Goal: Task Accomplishment & Management: Complete application form

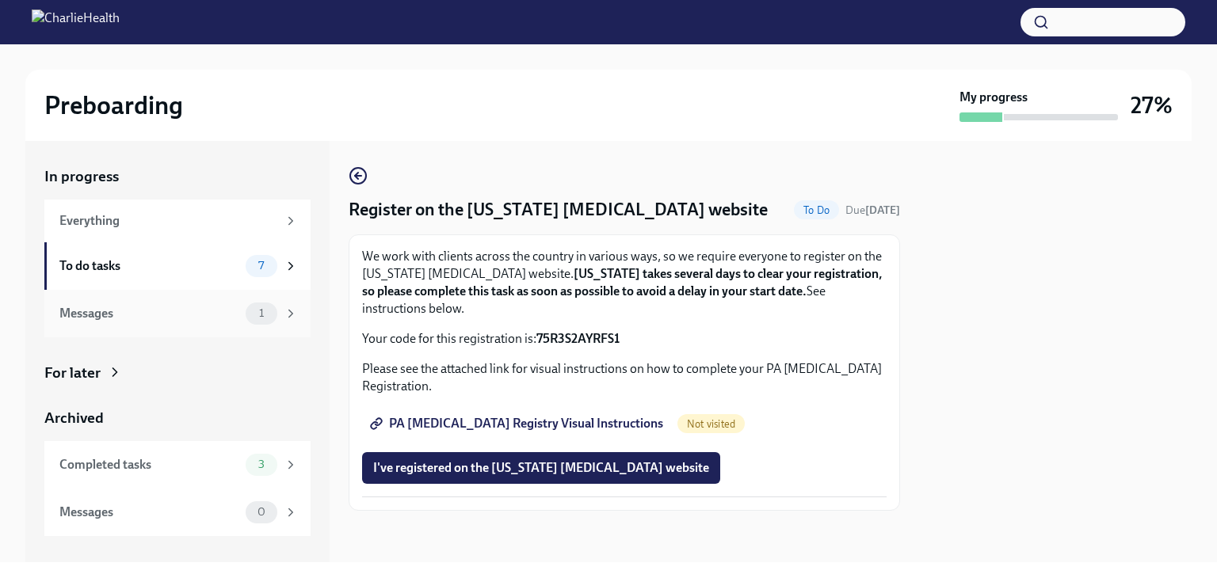
click at [223, 314] on div "Messages" at bounding box center [149, 313] width 180 height 17
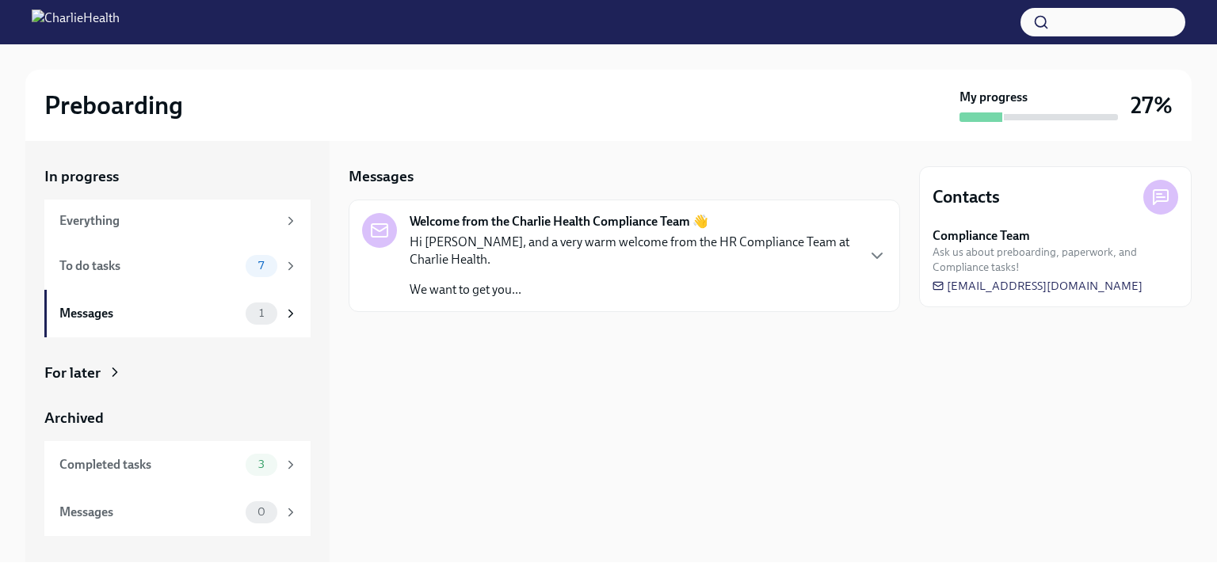
click at [596, 282] on p "We want to get you..." at bounding box center [632, 289] width 445 height 17
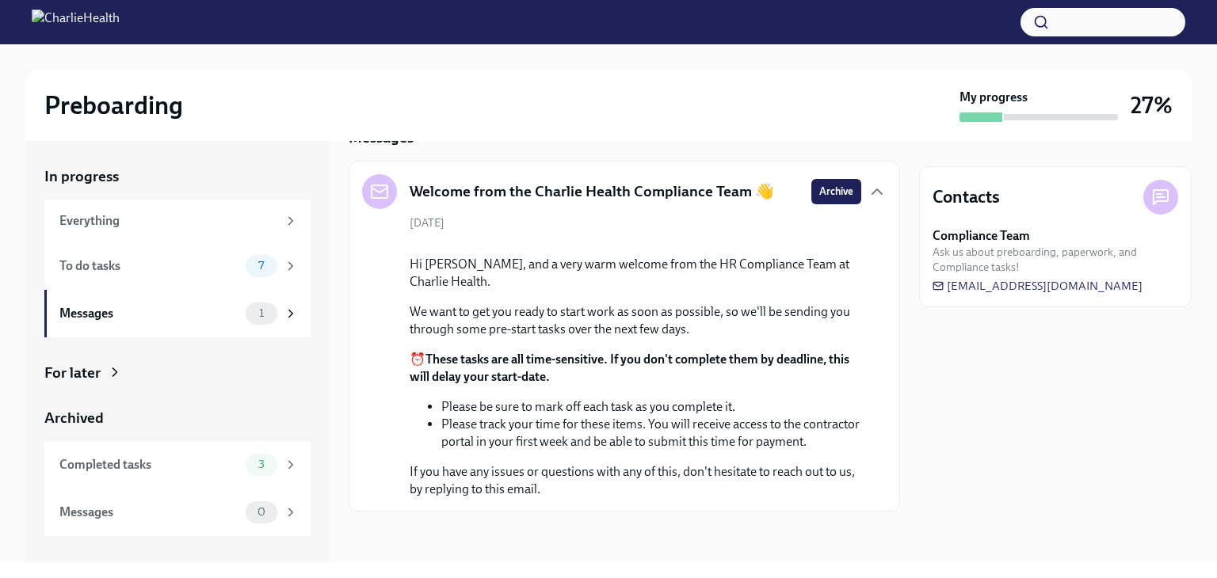
scroll to position [181, 0]
click at [148, 273] on div "To do tasks" at bounding box center [149, 266] width 180 height 17
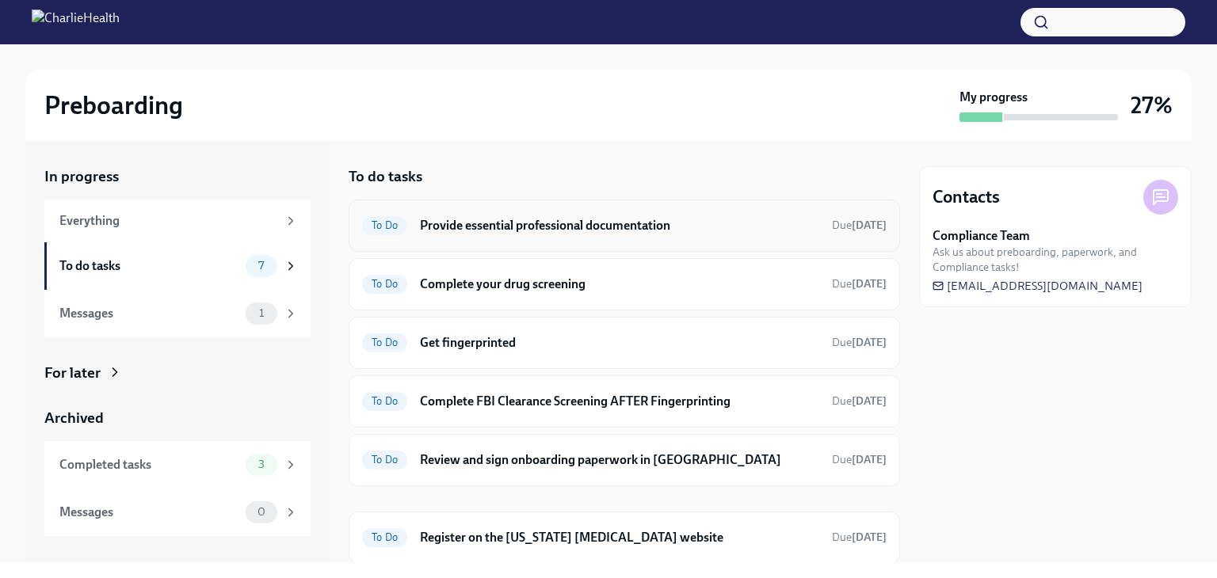
click at [551, 228] on h6 "Provide essential professional documentation" at bounding box center [619, 225] width 399 height 17
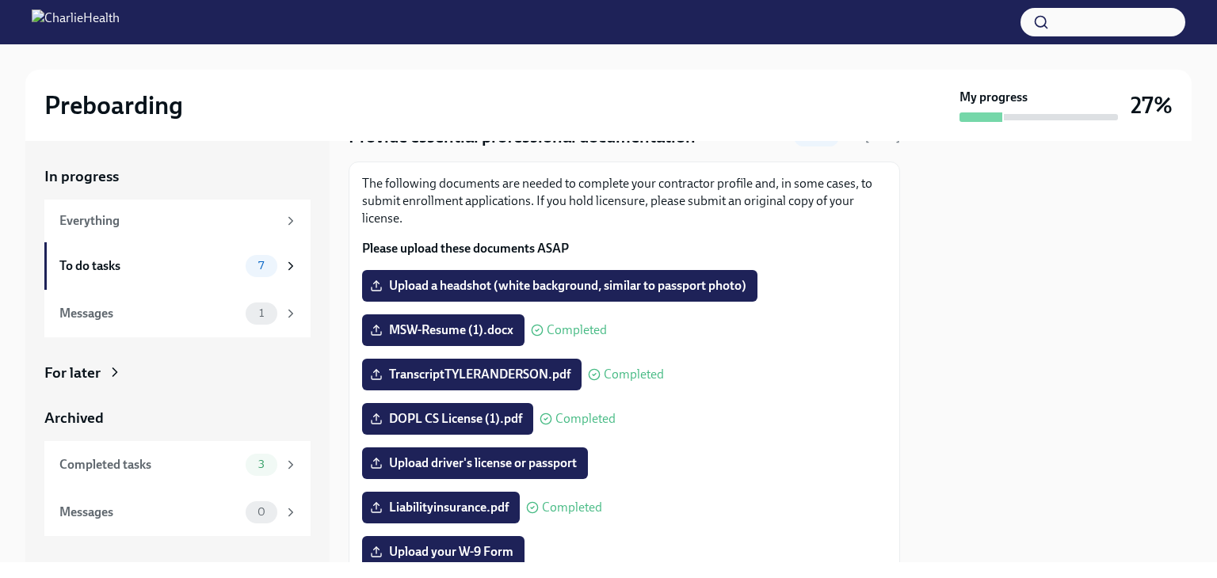
scroll to position [44, 0]
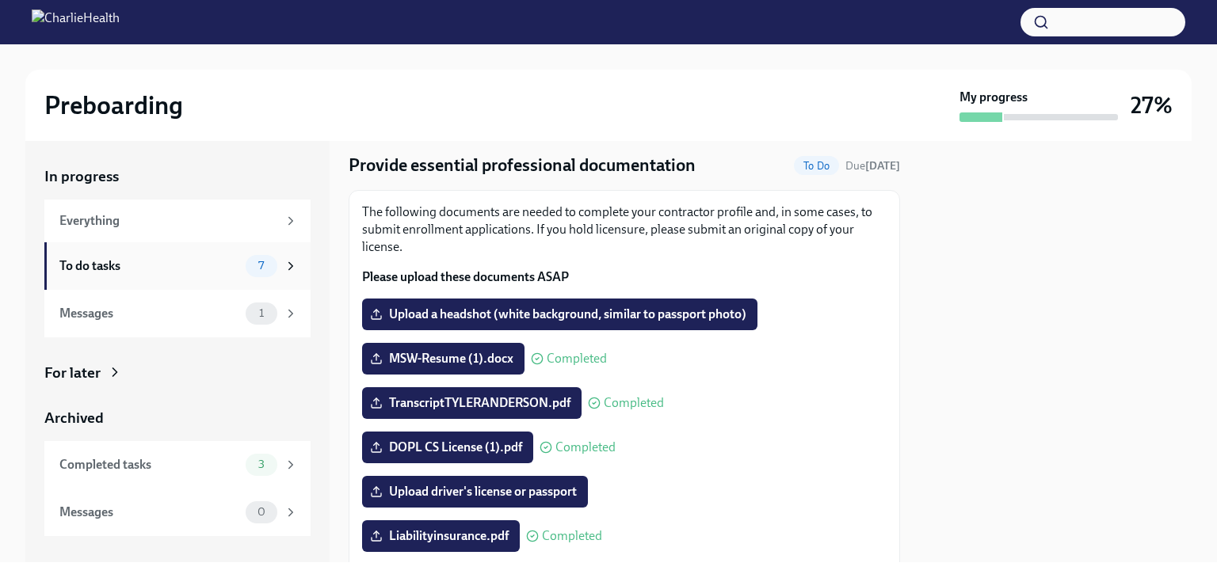
click at [136, 269] on div "To do tasks" at bounding box center [149, 266] width 180 height 17
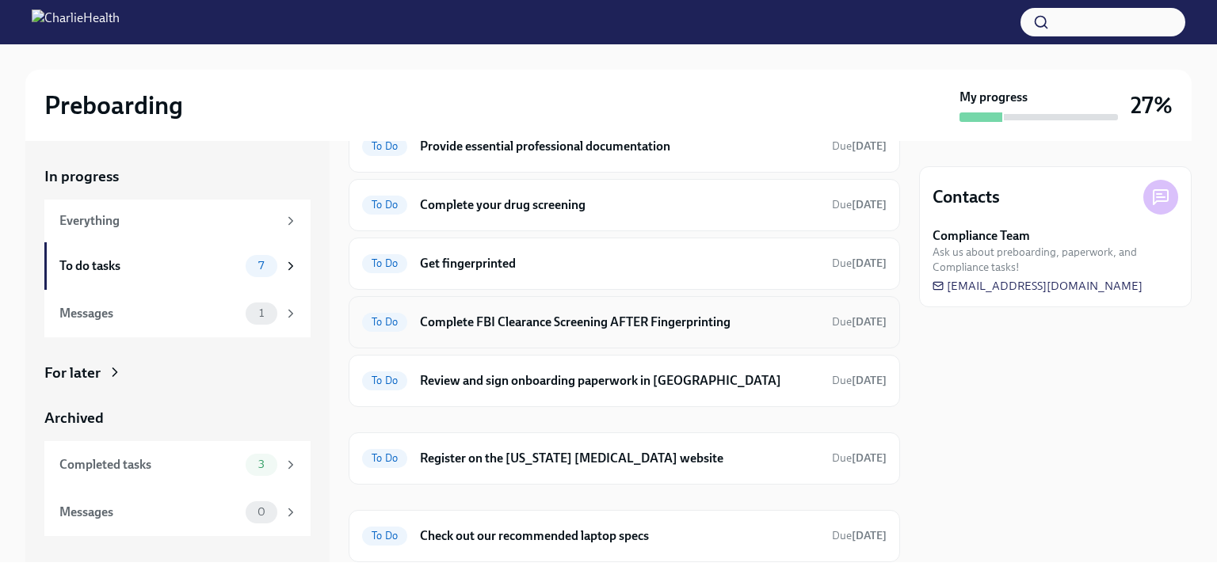
scroll to position [127, 0]
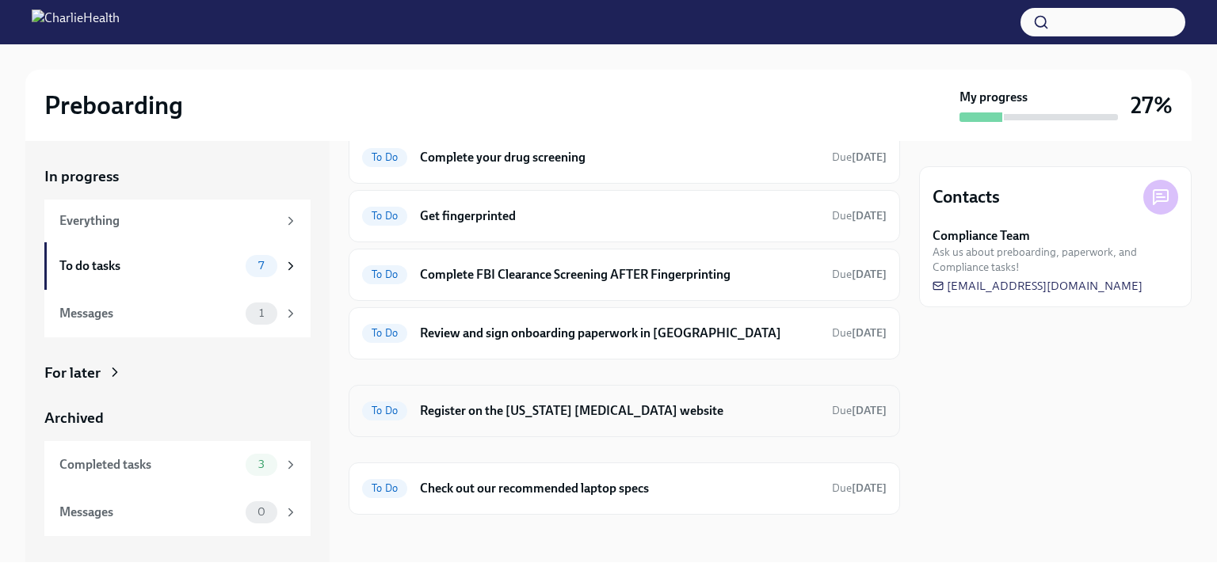
click at [488, 403] on h6 "Register on the [US_STATE] [MEDICAL_DATA] website" at bounding box center [619, 411] width 399 height 17
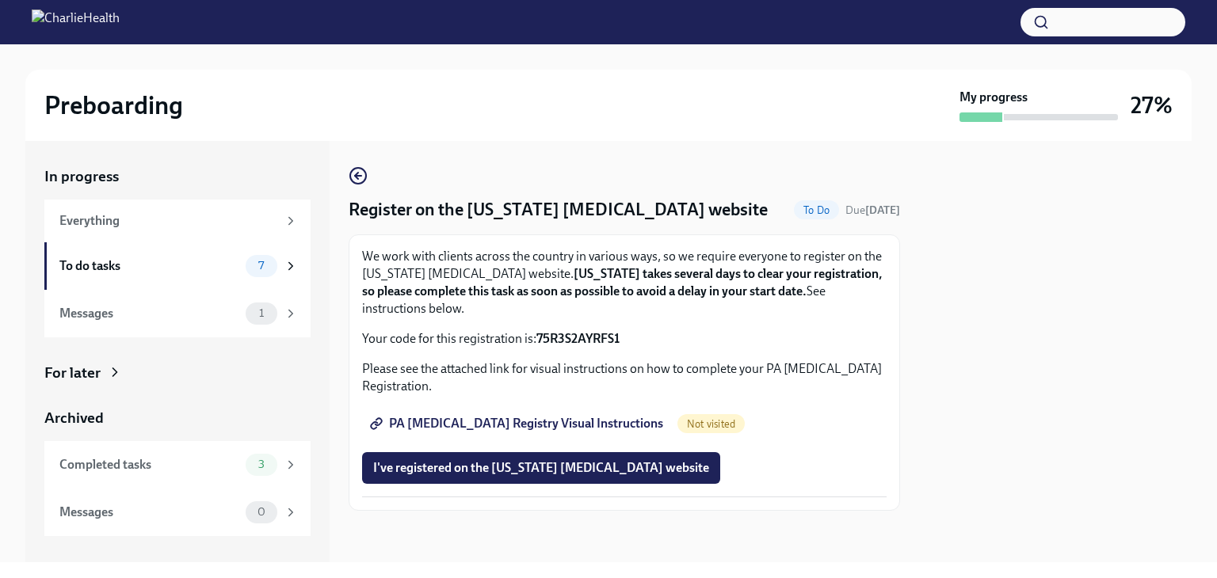
click at [464, 416] on span "PA [MEDICAL_DATA] Registry Visual Instructions" at bounding box center [518, 424] width 290 height 16
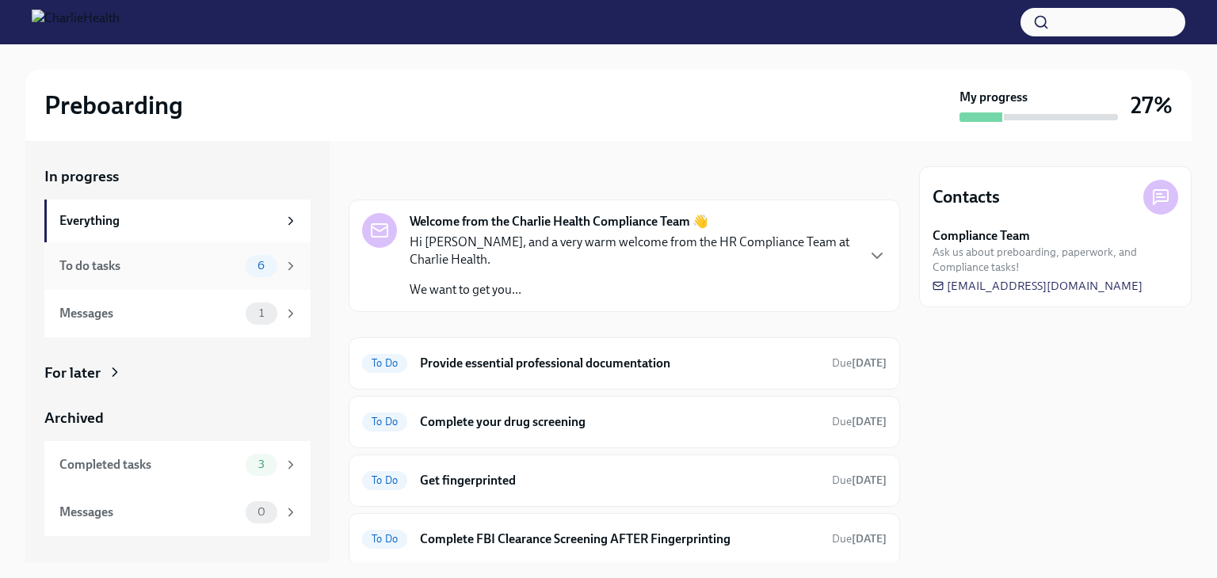
click at [135, 273] on div "To do tasks" at bounding box center [149, 266] width 180 height 17
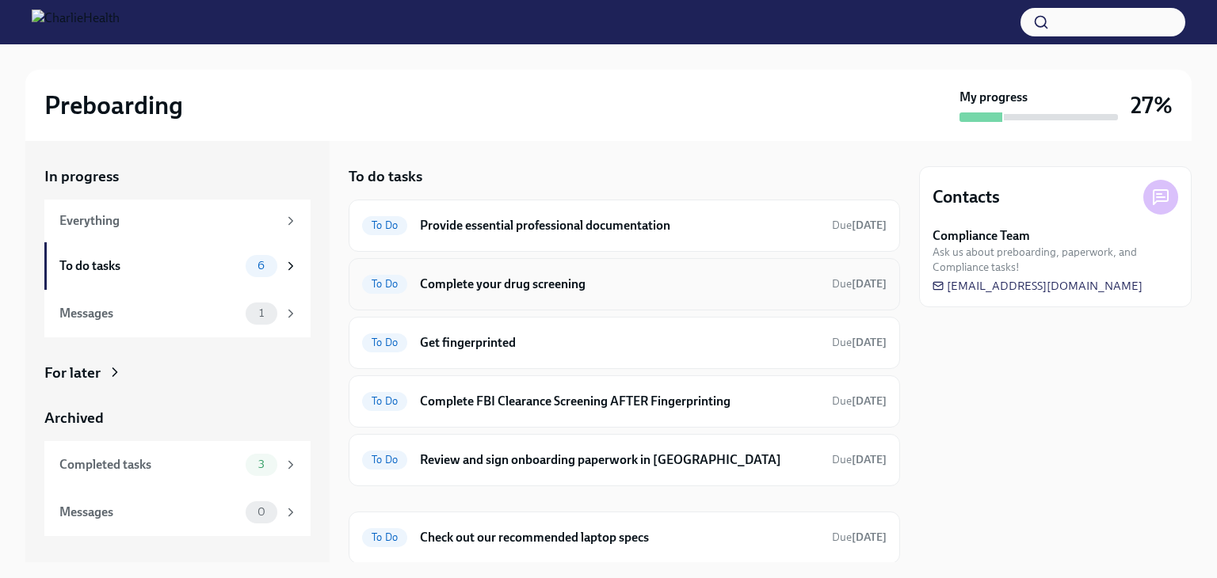
scroll to position [50, 0]
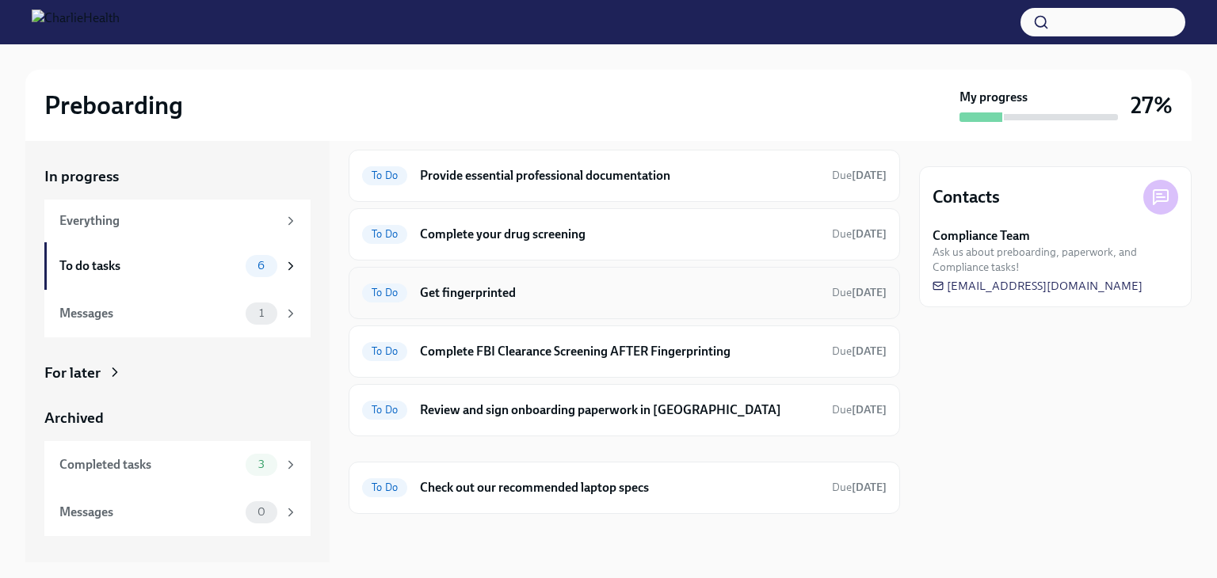
click at [457, 286] on h6 "Get fingerprinted" at bounding box center [619, 292] width 399 height 17
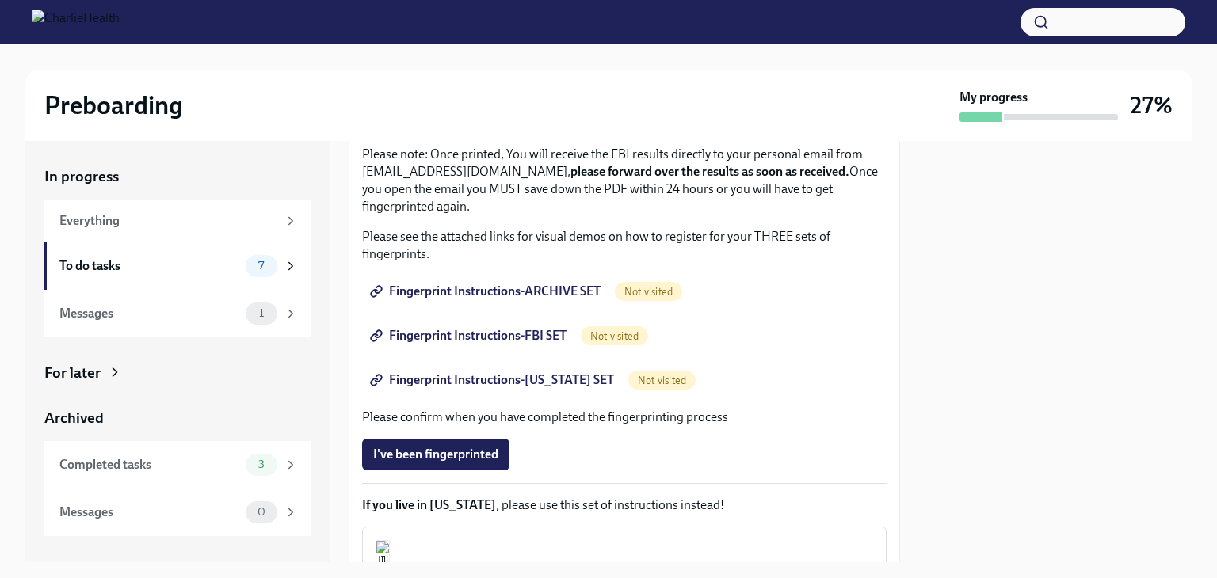
scroll to position [160, 0]
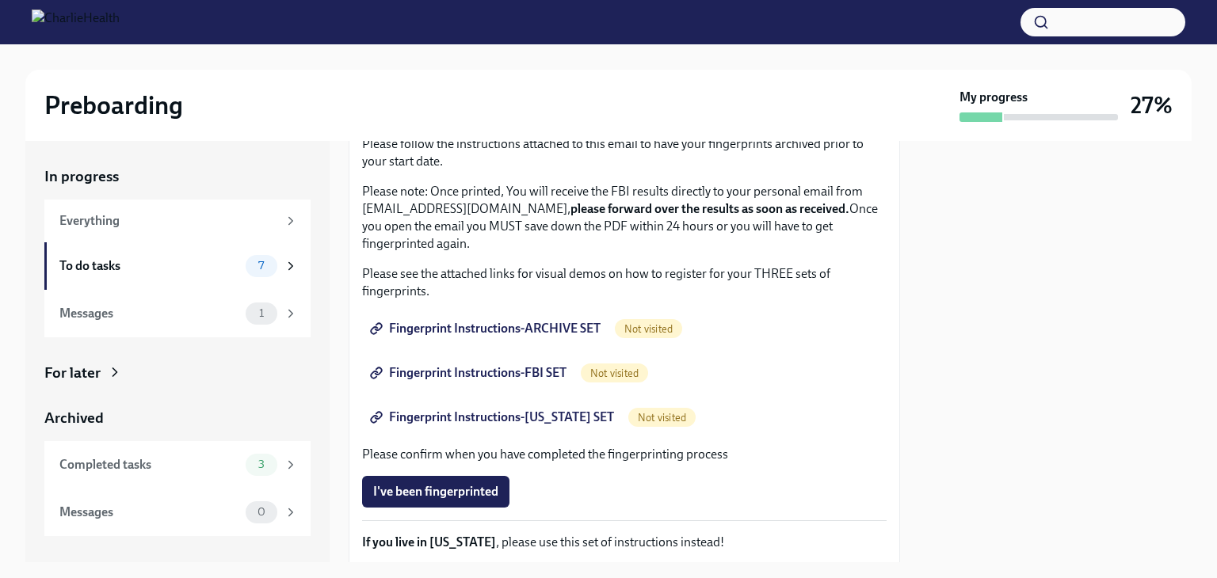
click at [471, 324] on span "Fingerprint Instructions-ARCHIVE SET" at bounding box center [486, 329] width 227 height 16
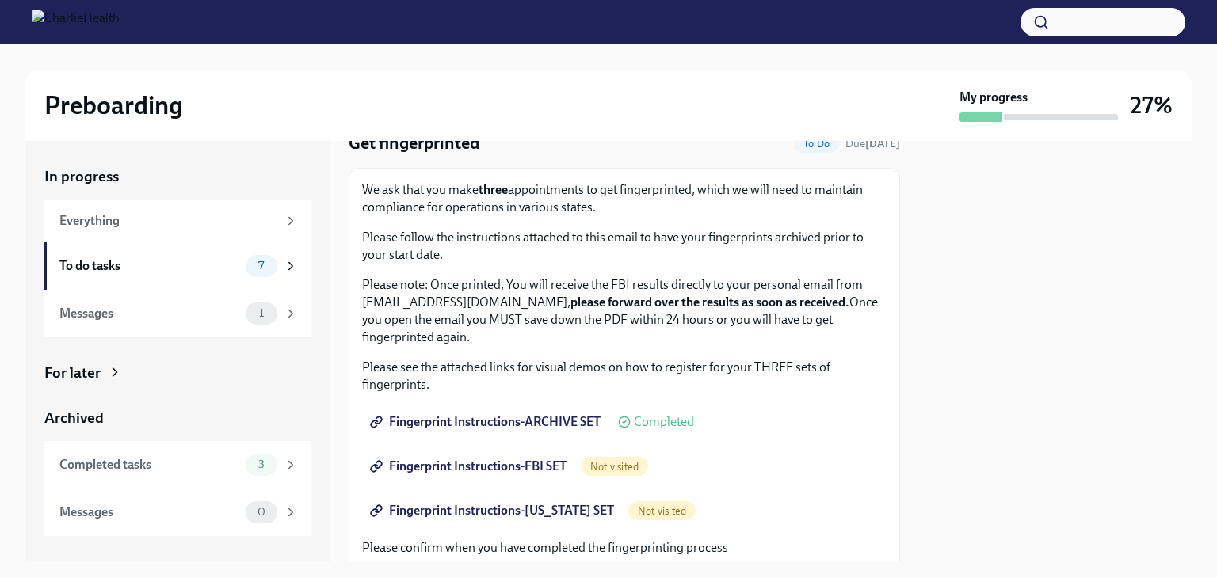
scroll to position [158, 0]
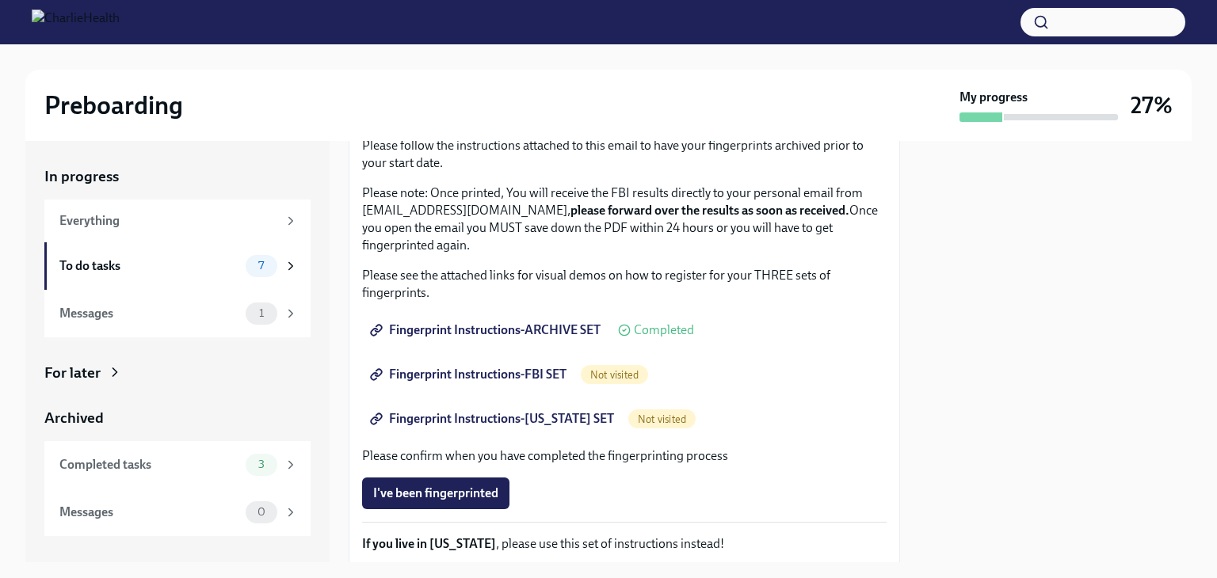
click at [477, 365] on link "Fingerprint Instructions-FBI SET" at bounding box center [470, 375] width 216 height 32
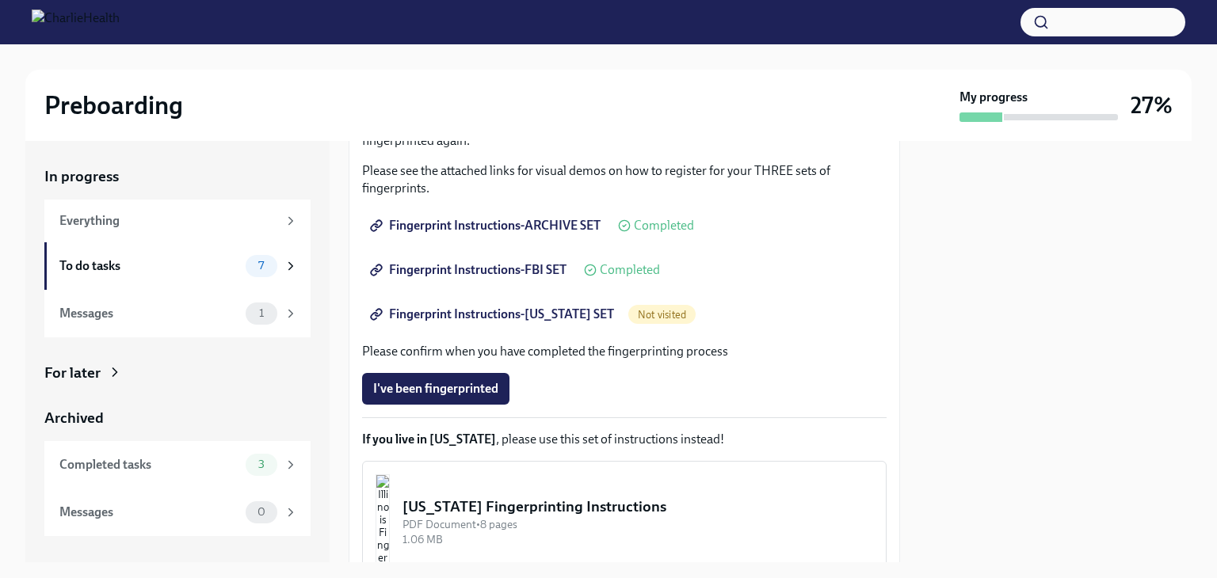
scroll to position [238, 0]
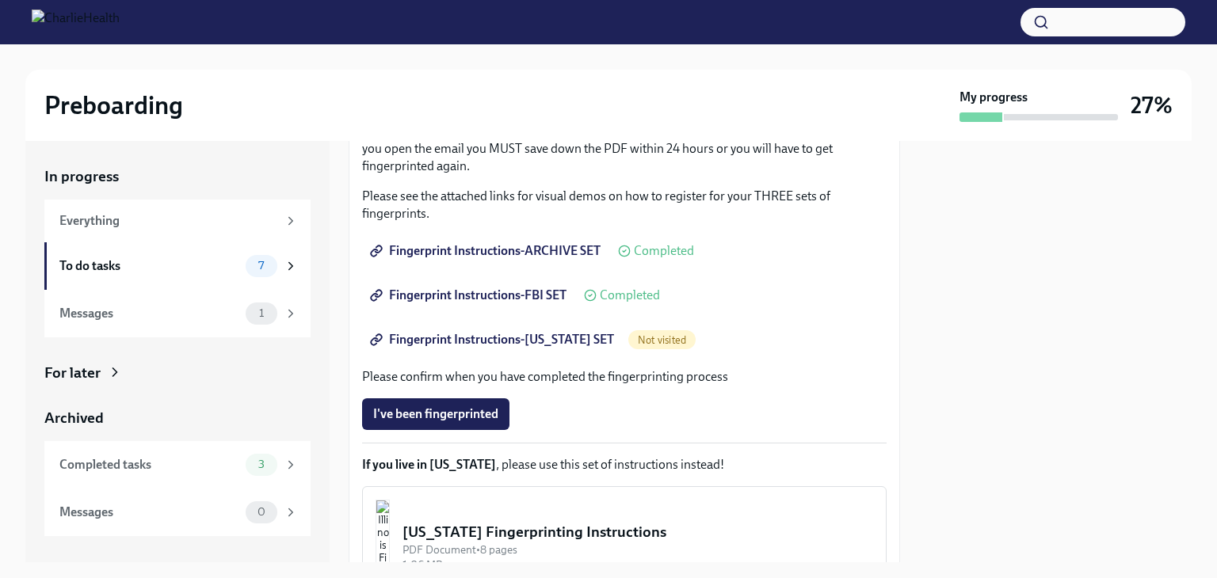
click at [488, 337] on span "Fingerprint Instructions-[US_STATE] SET" at bounding box center [493, 340] width 241 height 16
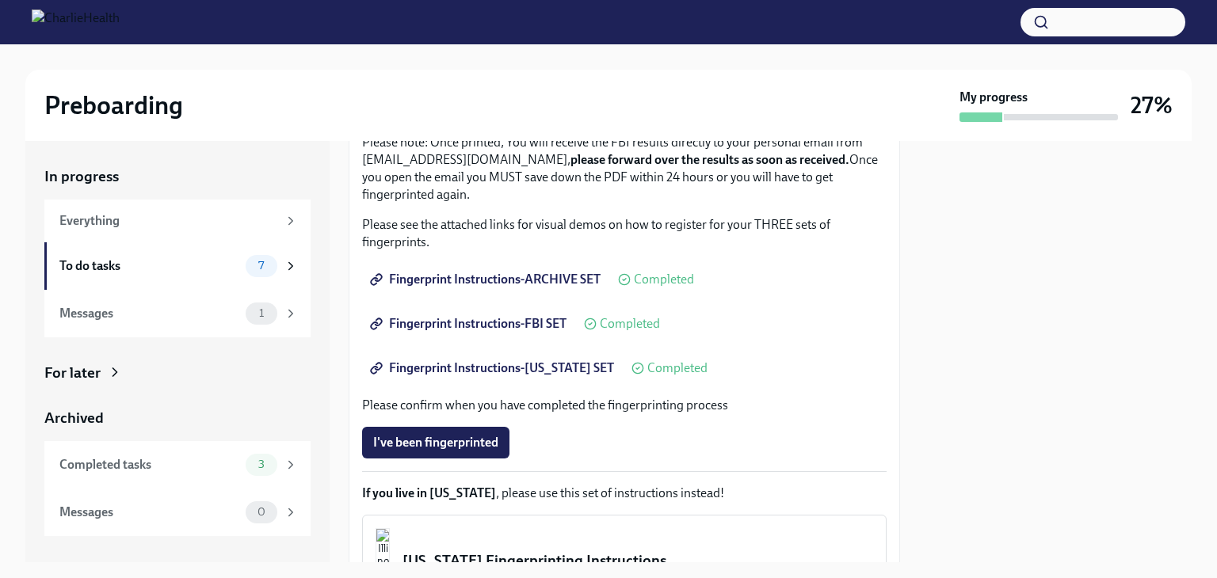
scroll to position [160, 0]
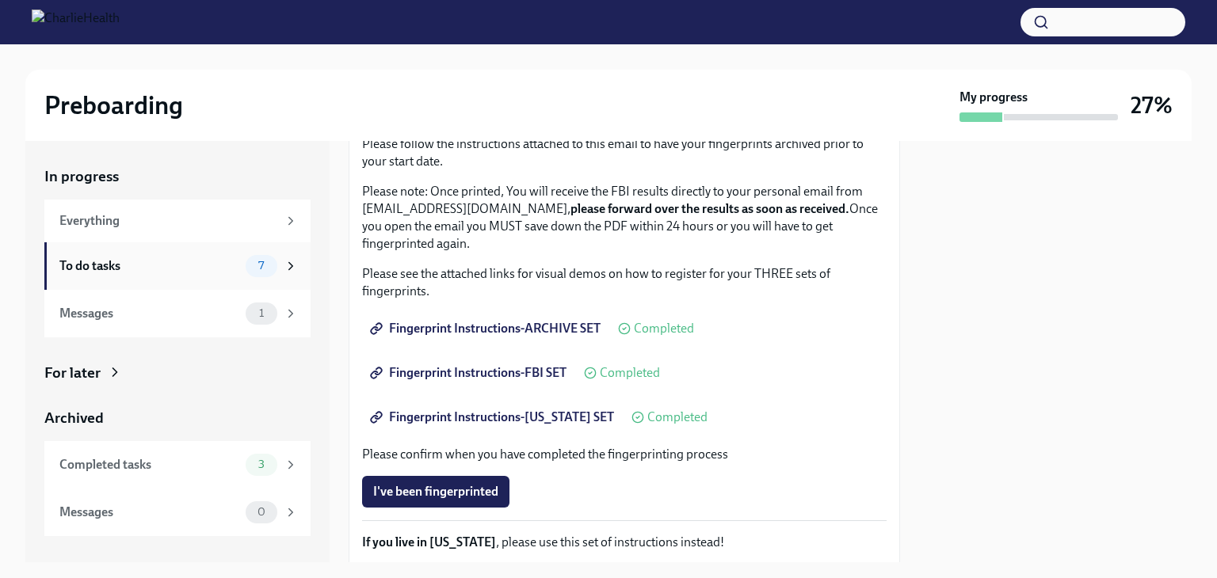
click at [82, 262] on div "To do tasks" at bounding box center [149, 266] width 180 height 17
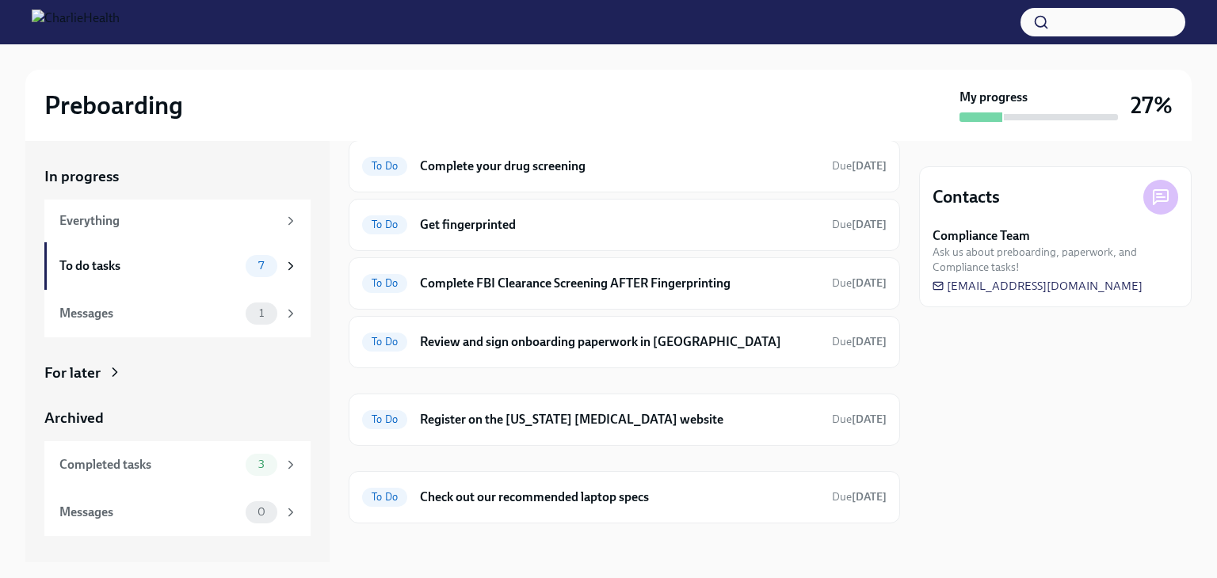
scroll to position [127, 0]
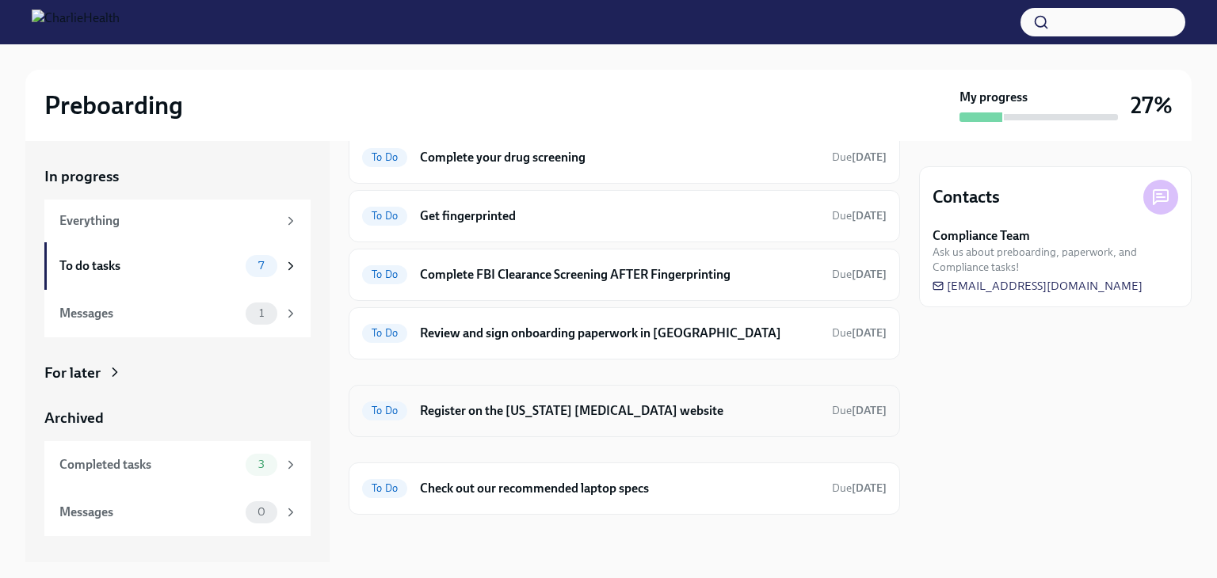
click at [555, 410] on h6 "Register on the [US_STATE] [MEDICAL_DATA] website" at bounding box center [619, 411] width 399 height 17
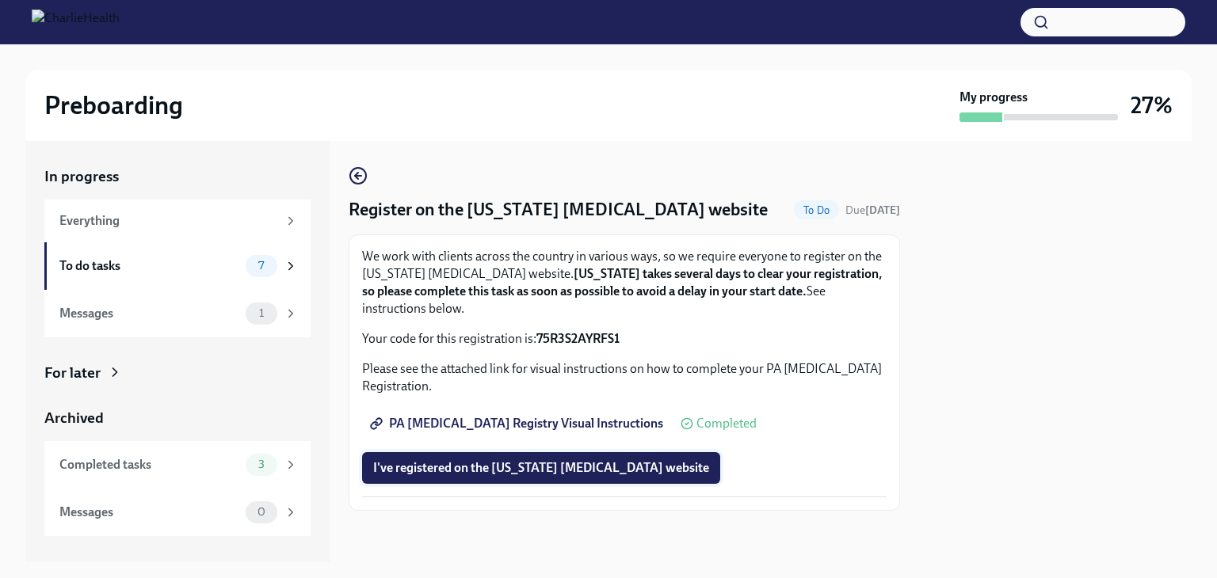
click at [515, 473] on span "I've registered on the [US_STATE] [MEDICAL_DATA] website" at bounding box center [541, 468] width 336 height 16
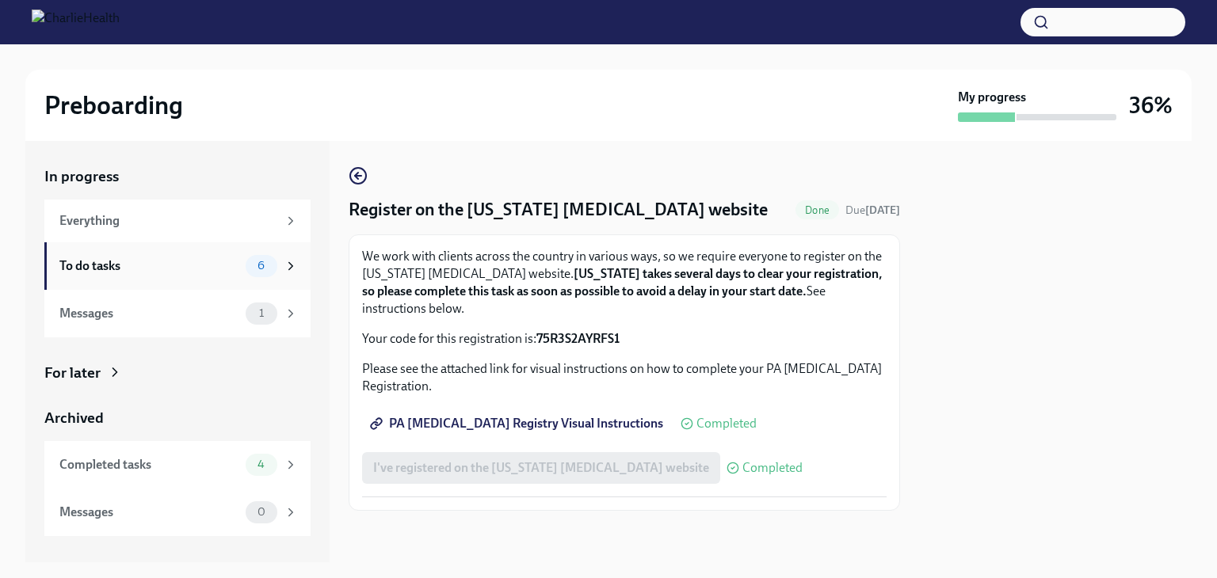
click at [174, 267] on div "To do tasks" at bounding box center [149, 266] width 180 height 17
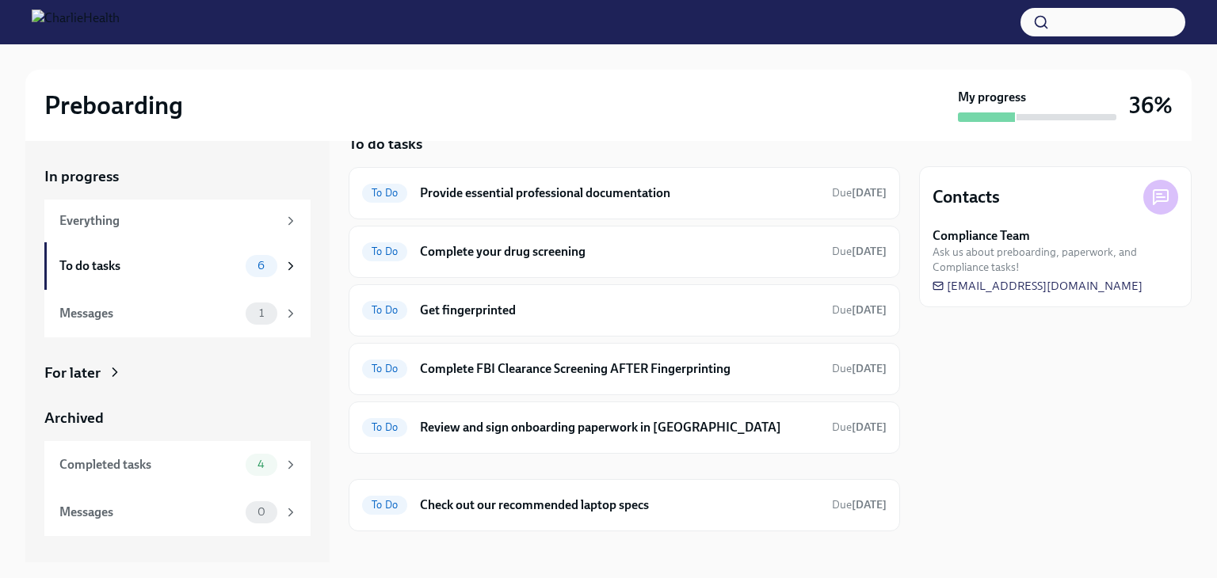
scroll to position [50, 0]
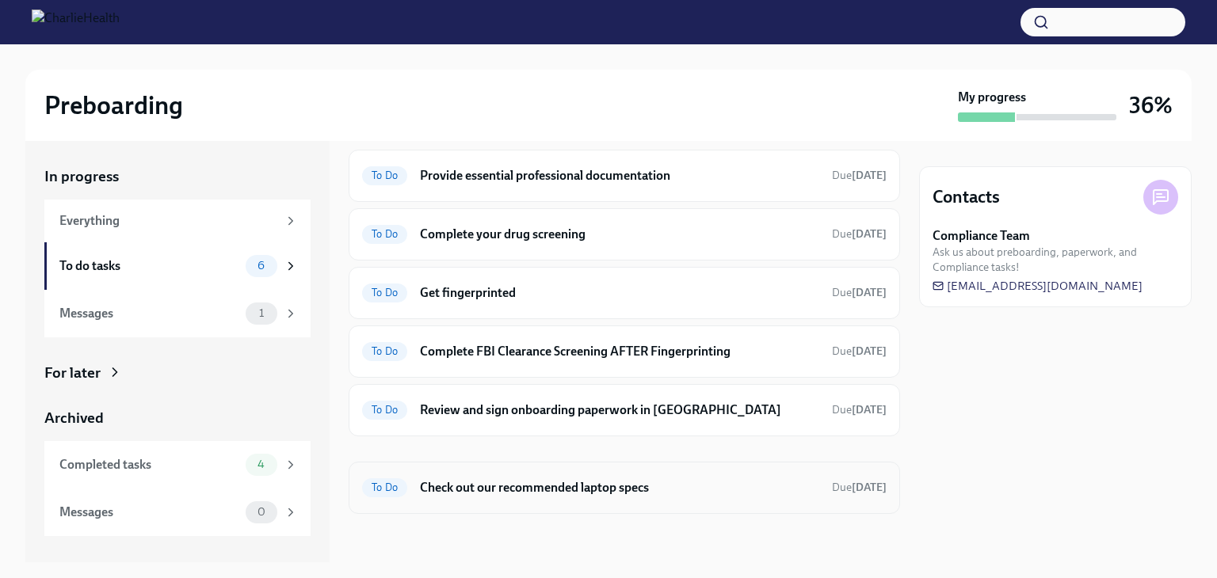
click at [522, 490] on h6 "Check out our recommended laptop specs" at bounding box center [619, 487] width 399 height 17
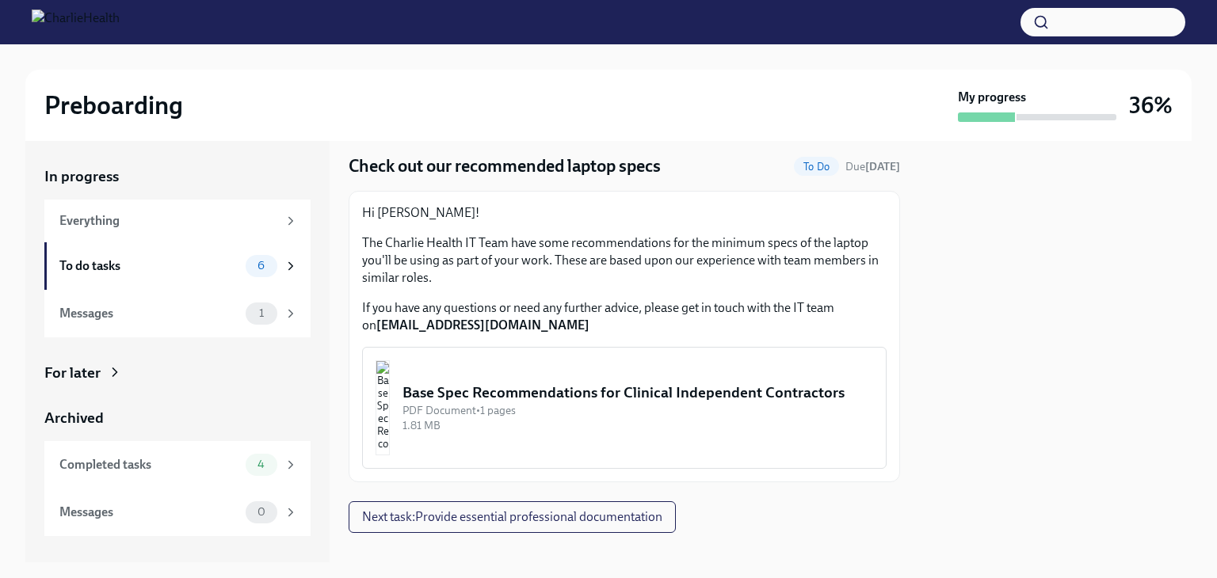
scroll to position [63, 0]
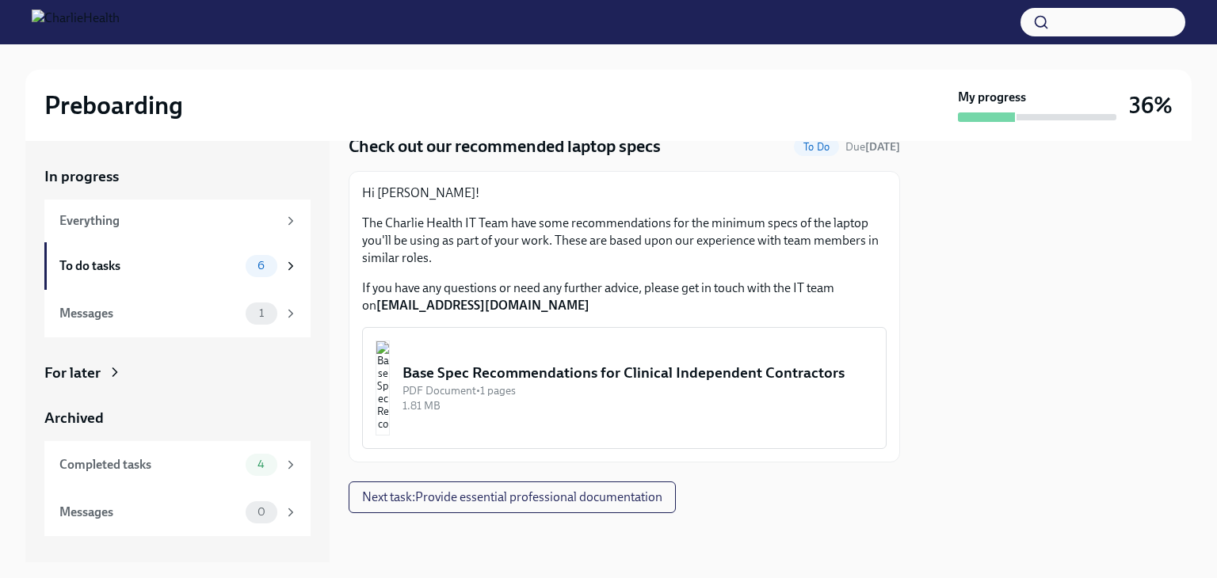
click at [535, 363] on div "Base Spec Recommendations for Clinical Independent Contractors" at bounding box center [638, 373] width 471 height 21
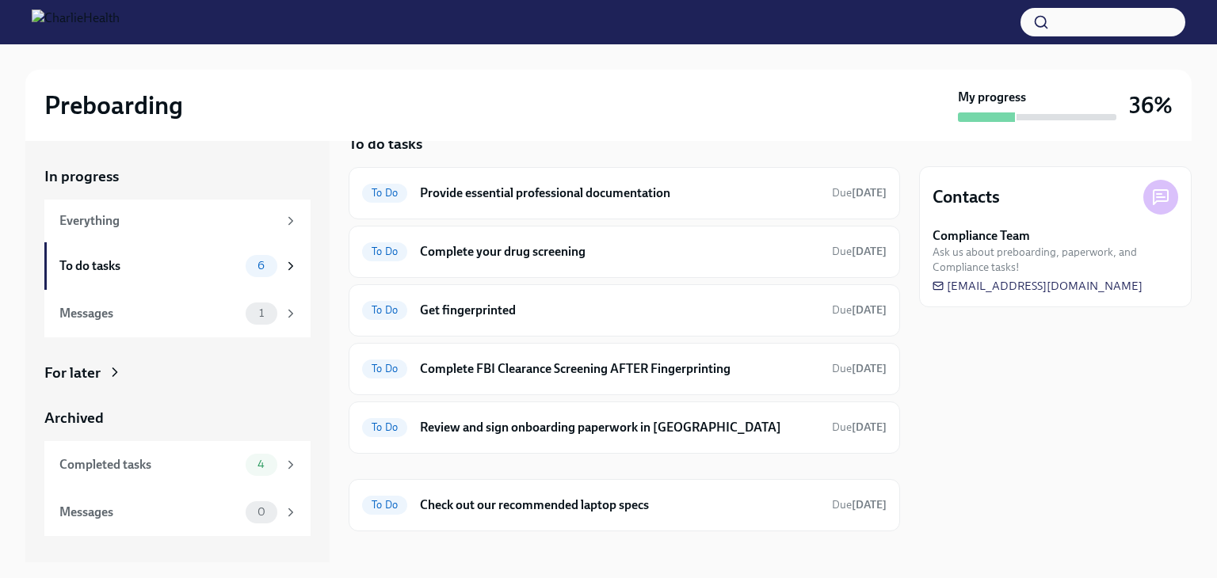
scroll to position [50, 0]
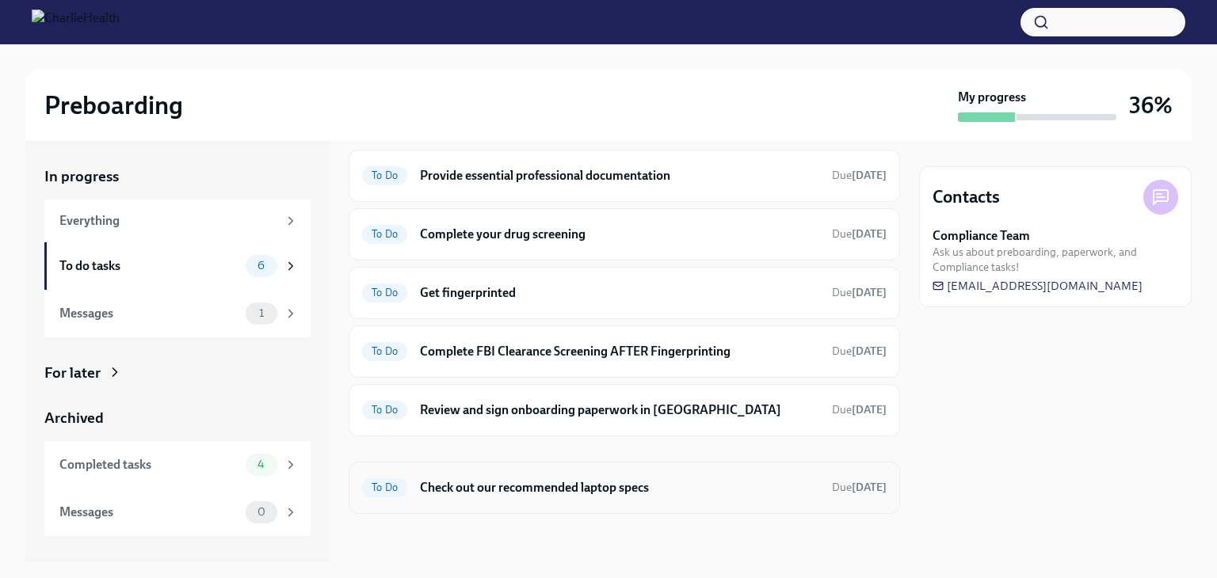
click at [628, 491] on h6 "Check out our recommended laptop specs" at bounding box center [619, 487] width 399 height 17
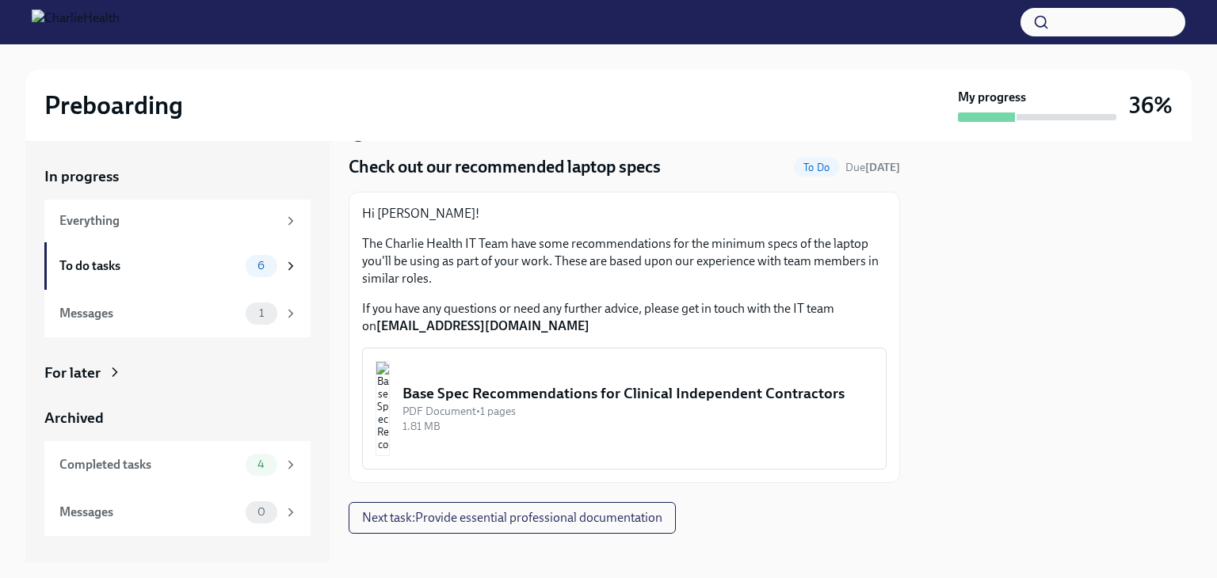
scroll to position [63, 0]
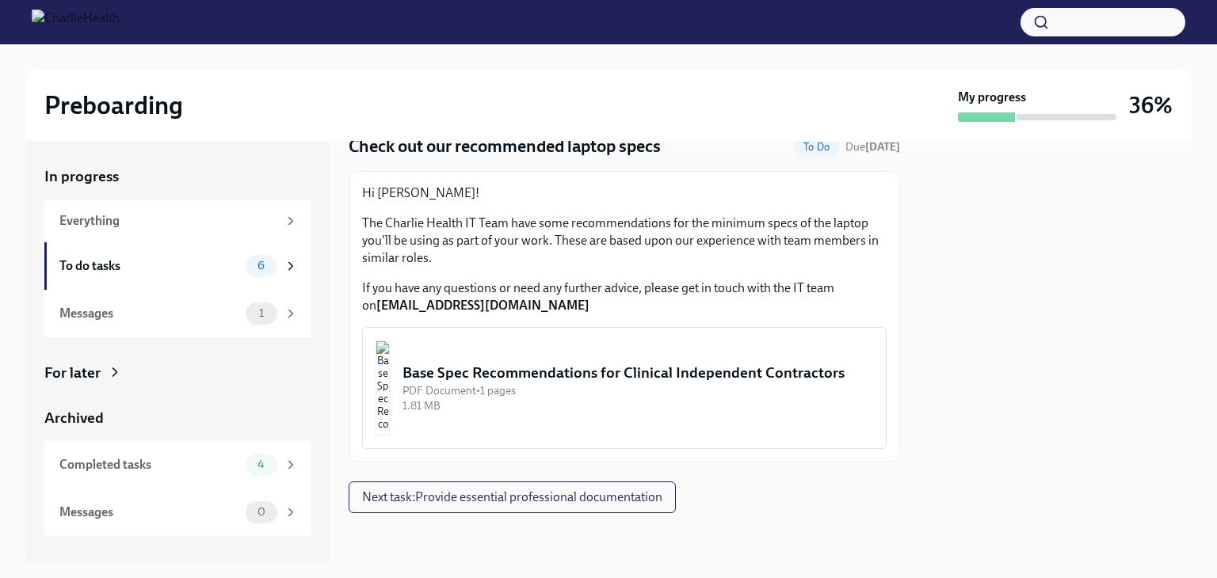
click at [706, 383] on div "Base Spec Recommendations for Clinical Independent Contractors" at bounding box center [638, 373] width 471 height 21
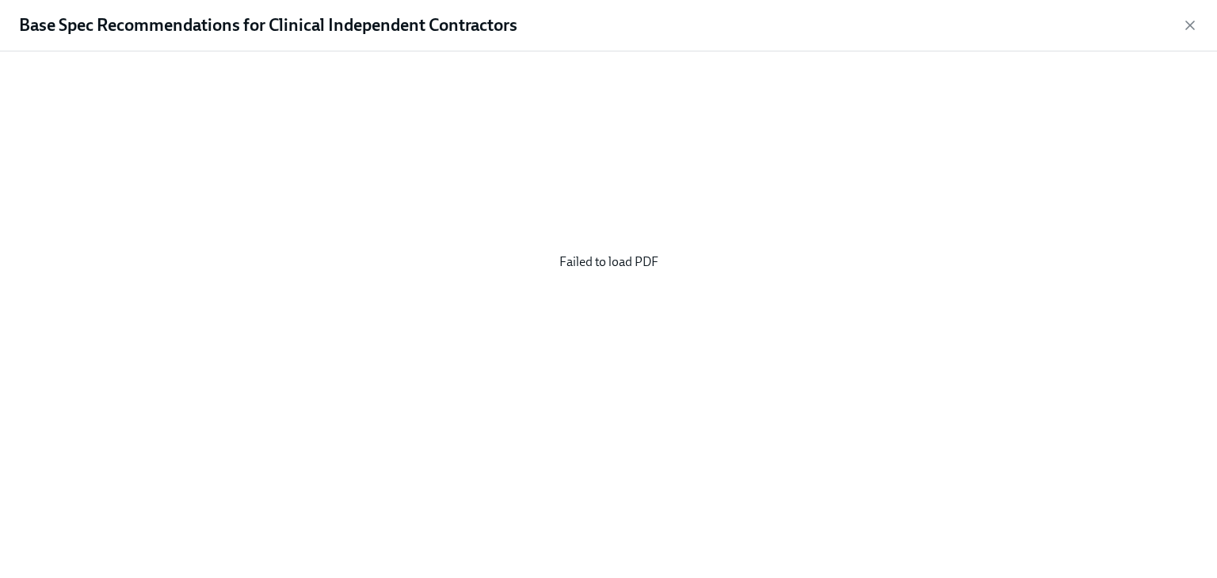
click at [602, 263] on div "Failed to load PDF" at bounding box center [608, 262] width 1166 height 396
click at [1173, 36] on div "Base Spec Recommendations for Clinical Independent Contractors" at bounding box center [608, 26] width 1217 height 52
click at [1176, 29] on div "Base Spec Recommendations for Clinical Independent Contractors" at bounding box center [608, 26] width 1217 height 52
drag, startPoint x: 1177, startPoint y: 29, endPoint x: 1191, endPoint y: 29, distance: 14.3
click at [1177, 30] on div "Base Spec Recommendations for Clinical Independent Contractors" at bounding box center [608, 26] width 1217 height 52
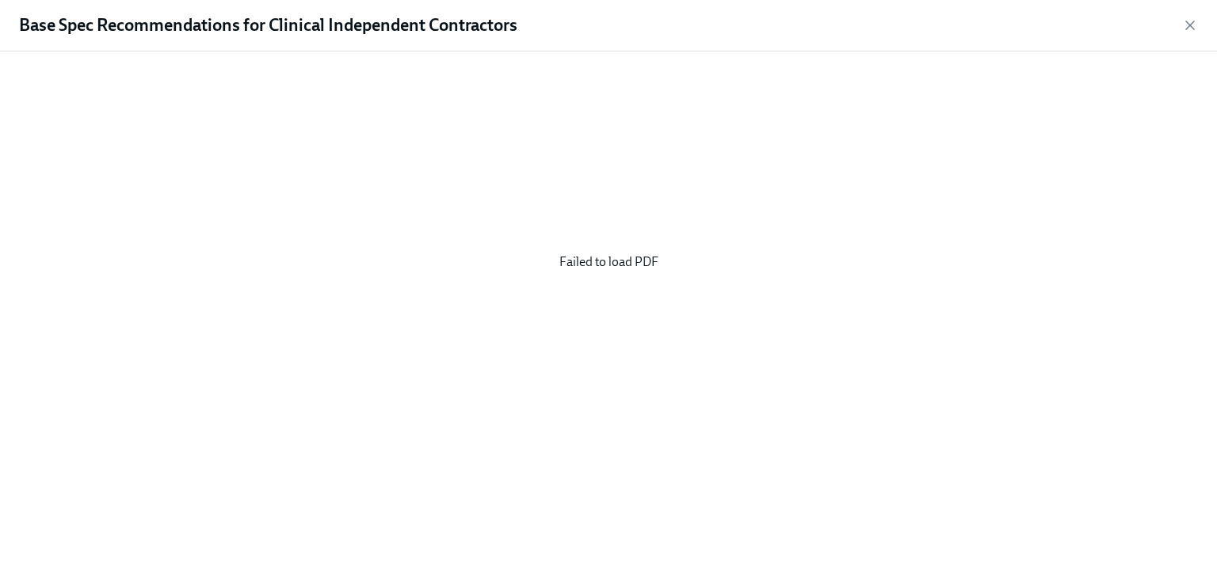
click at [1187, 34] on div "Base Spec Recommendations for Clinical Independent Contractors" at bounding box center [608, 26] width 1217 height 52
click at [1194, 29] on icon "button" at bounding box center [1190, 25] width 16 height 16
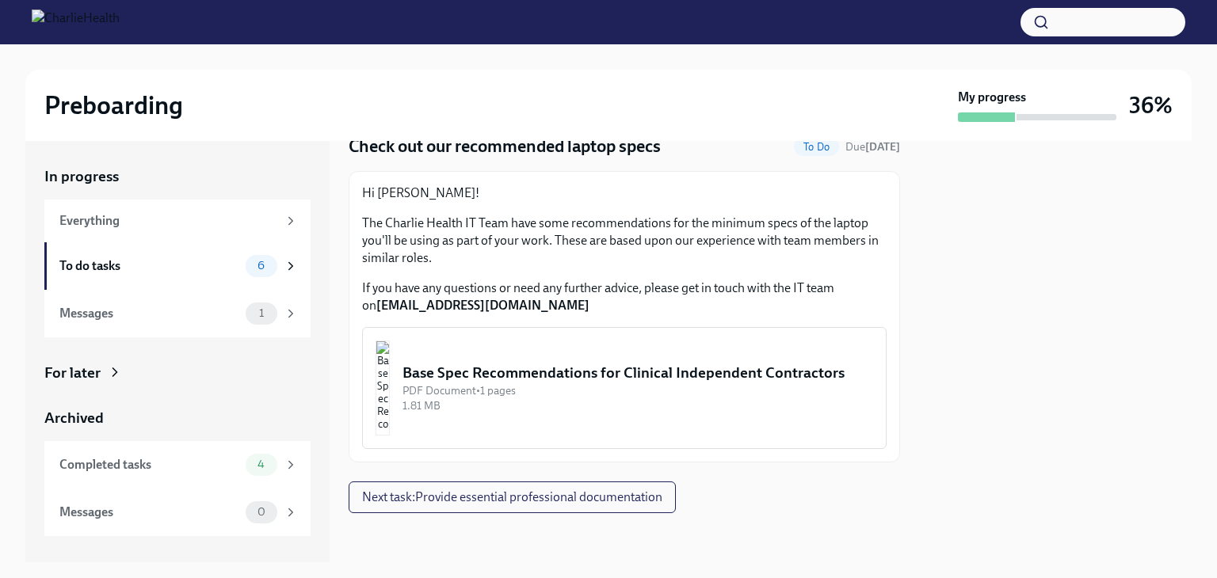
scroll to position [0, 0]
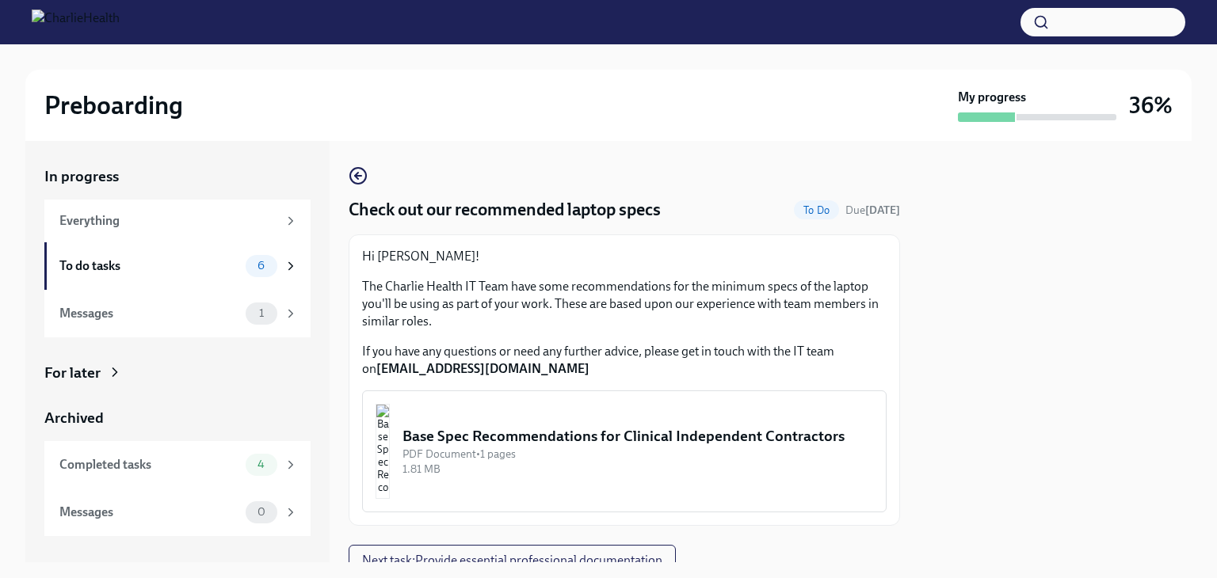
click at [390, 436] on img "button" at bounding box center [383, 451] width 14 height 95
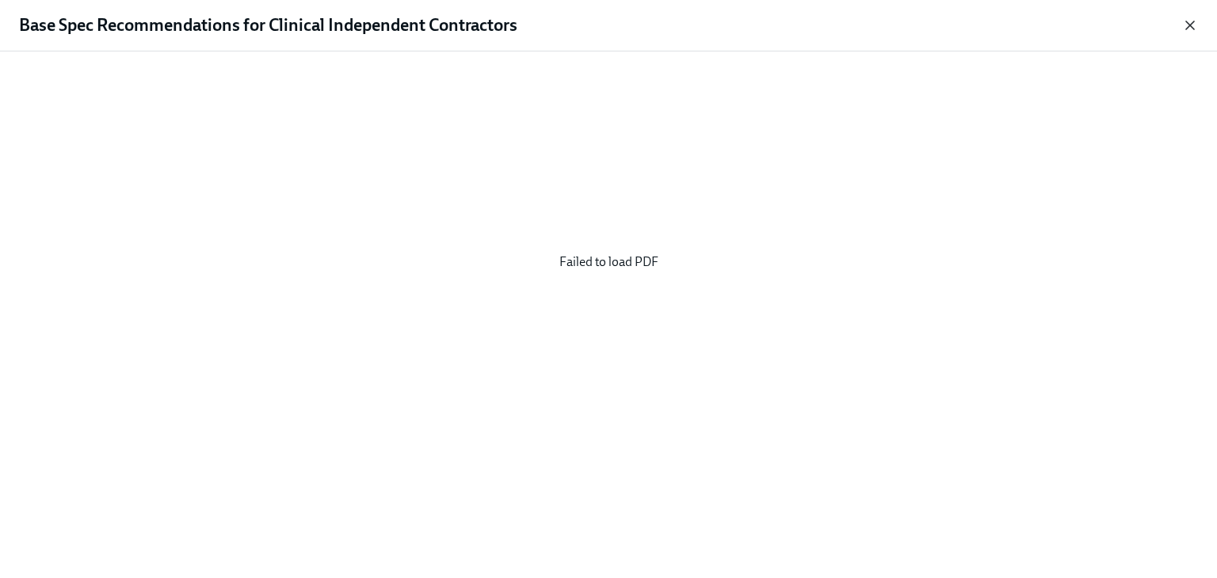
click at [1193, 27] on icon "button" at bounding box center [1190, 25] width 16 height 16
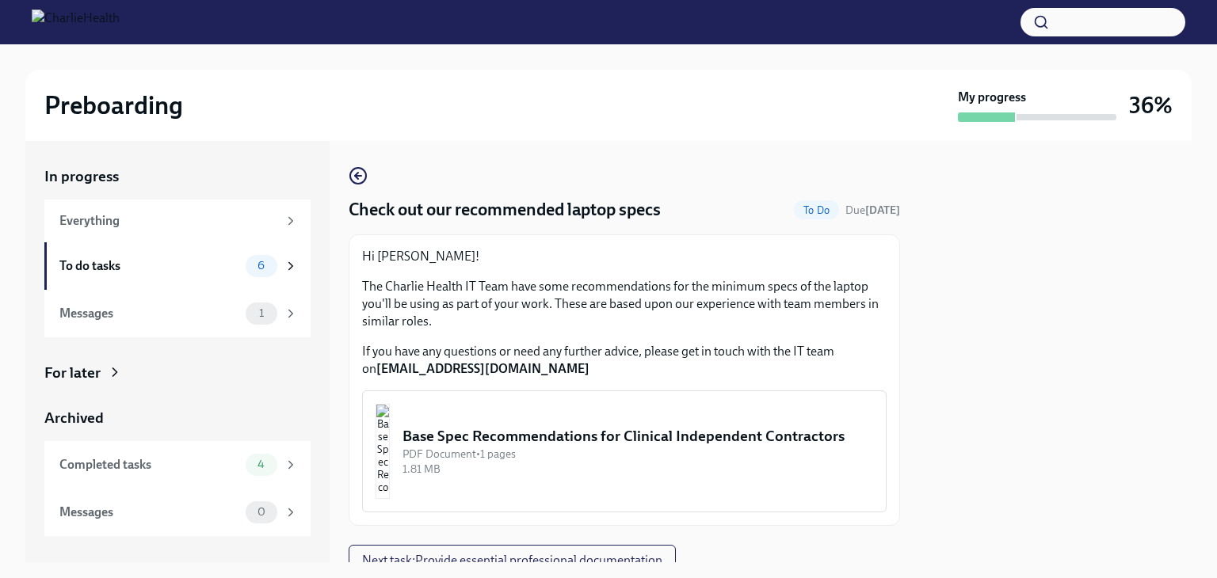
scroll to position [63, 0]
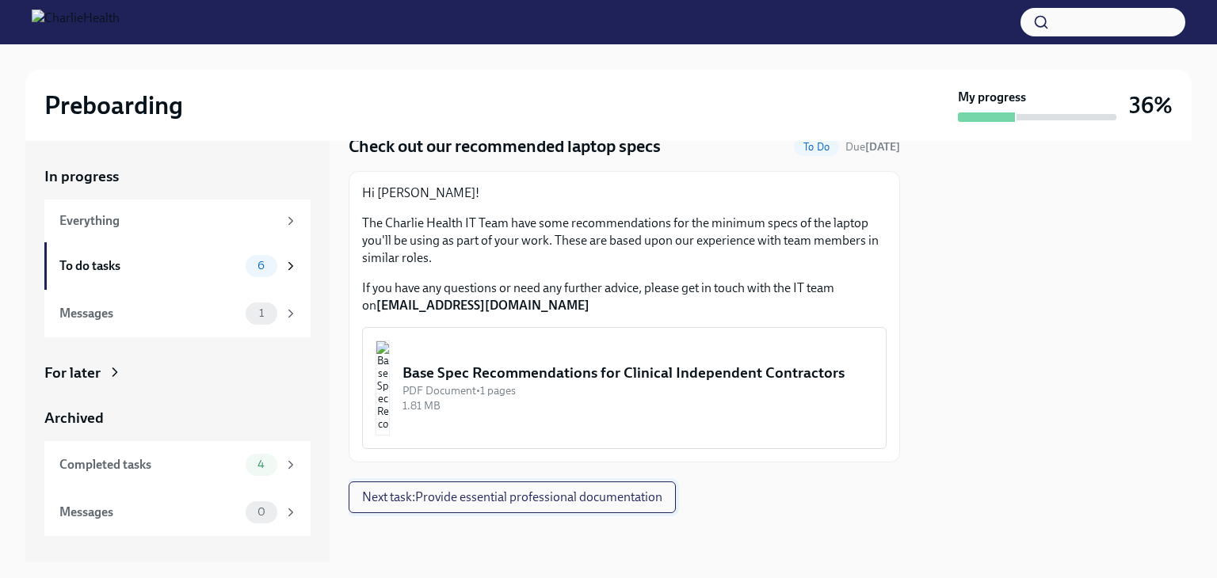
click at [425, 491] on span "Next task : Provide essential professional documentation" at bounding box center [512, 498] width 300 height 16
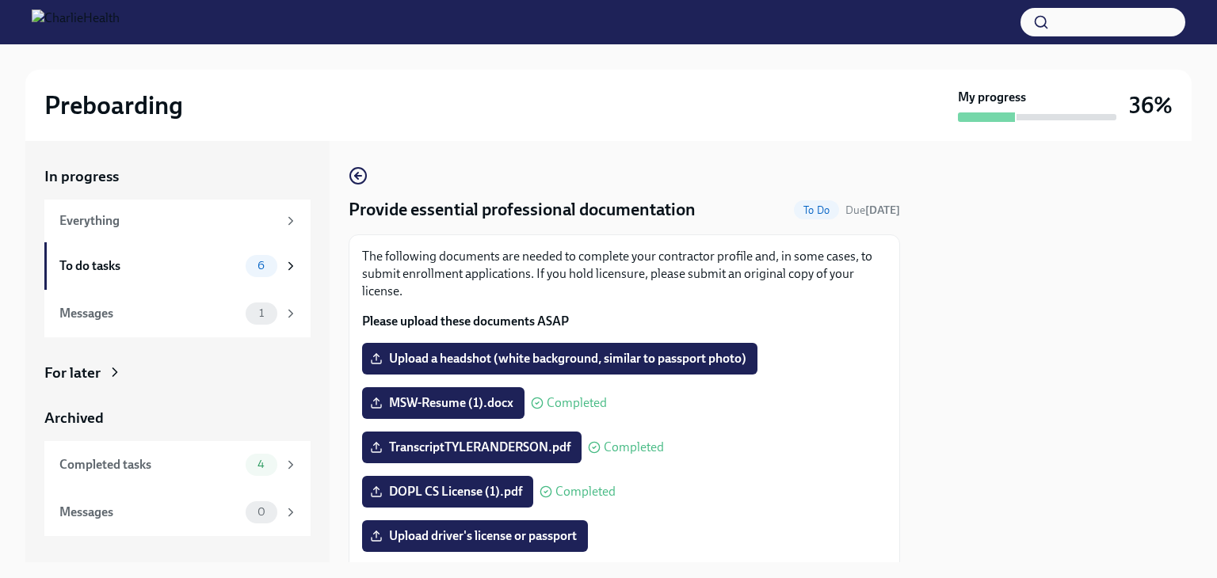
scroll to position [158, 0]
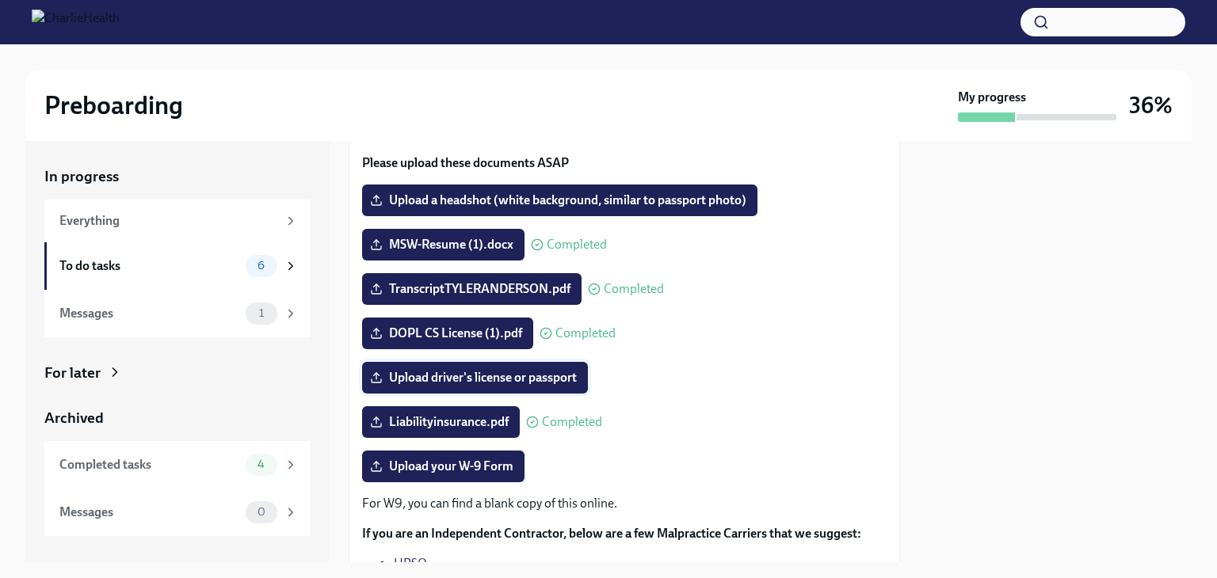
click at [502, 378] on span "Upload driver's license or passport" at bounding box center [475, 378] width 204 height 16
click at [0, 0] on input "Upload driver's license or passport" at bounding box center [0, 0] width 0 height 0
